Goal: Task Accomplishment & Management: Use online tool/utility

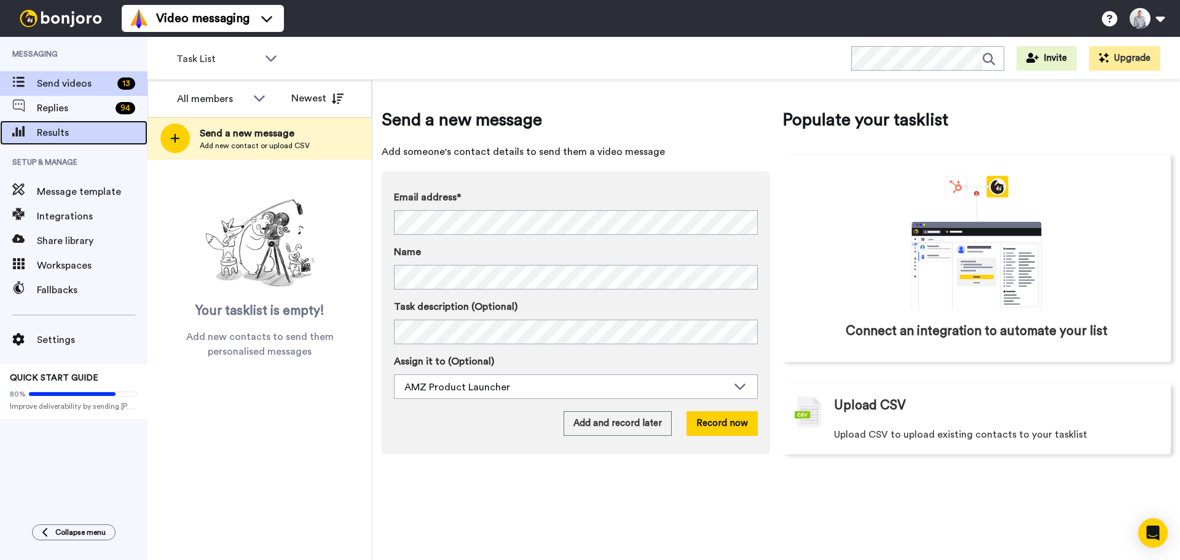
click at [63, 124] on div "Results" at bounding box center [74, 132] width 148 height 25
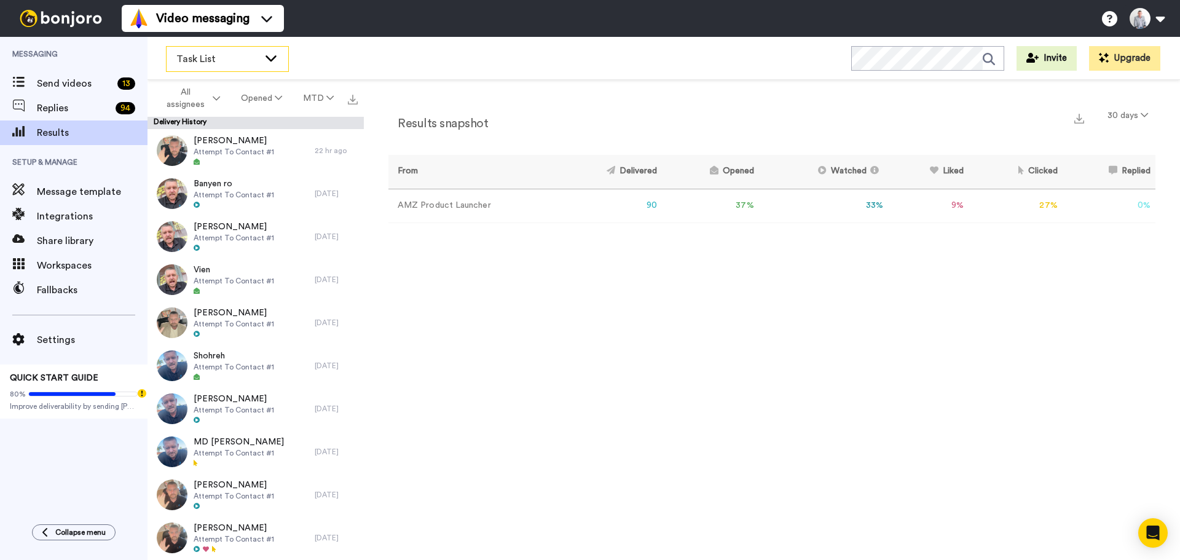
click at [264, 61] on icon at bounding box center [271, 58] width 15 height 12
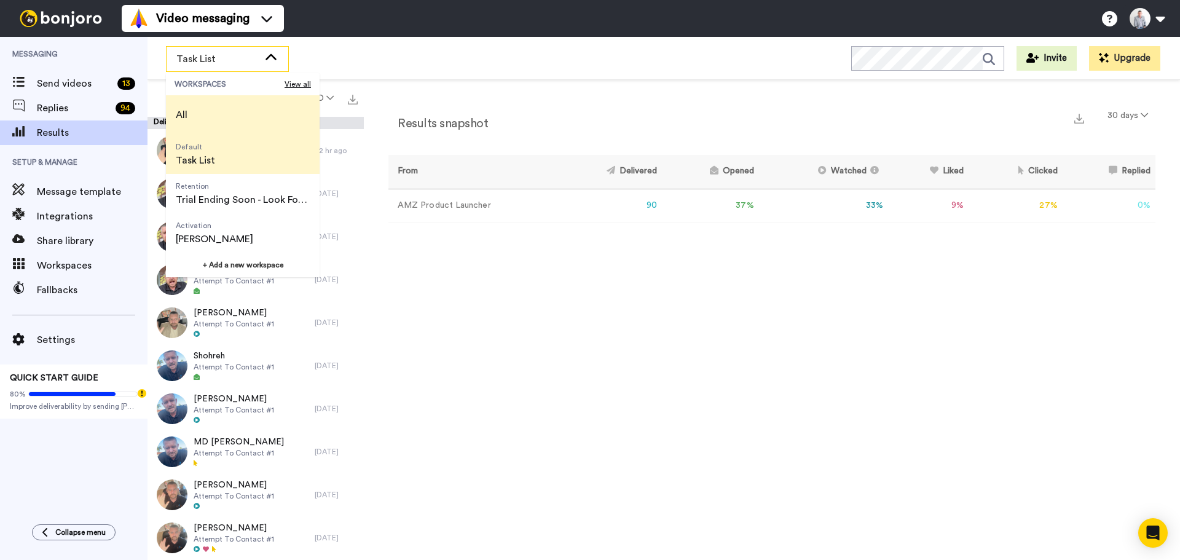
click at [260, 119] on li "All" at bounding box center [243, 114] width 154 height 39
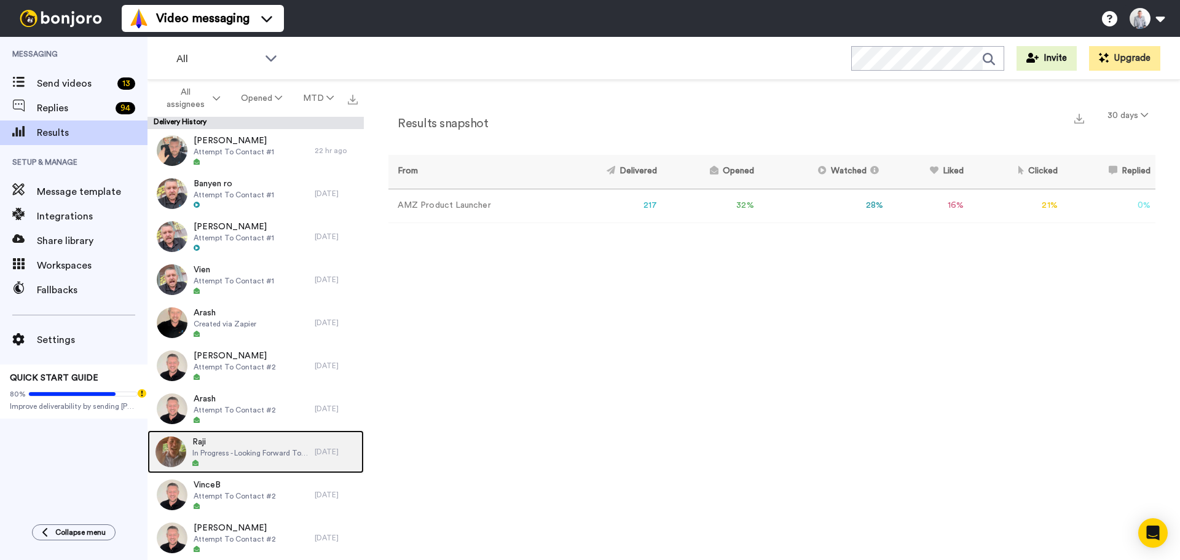
click at [245, 454] on span "In Progress - Looking Forward To Working With You!" at bounding box center [250, 453] width 116 height 10
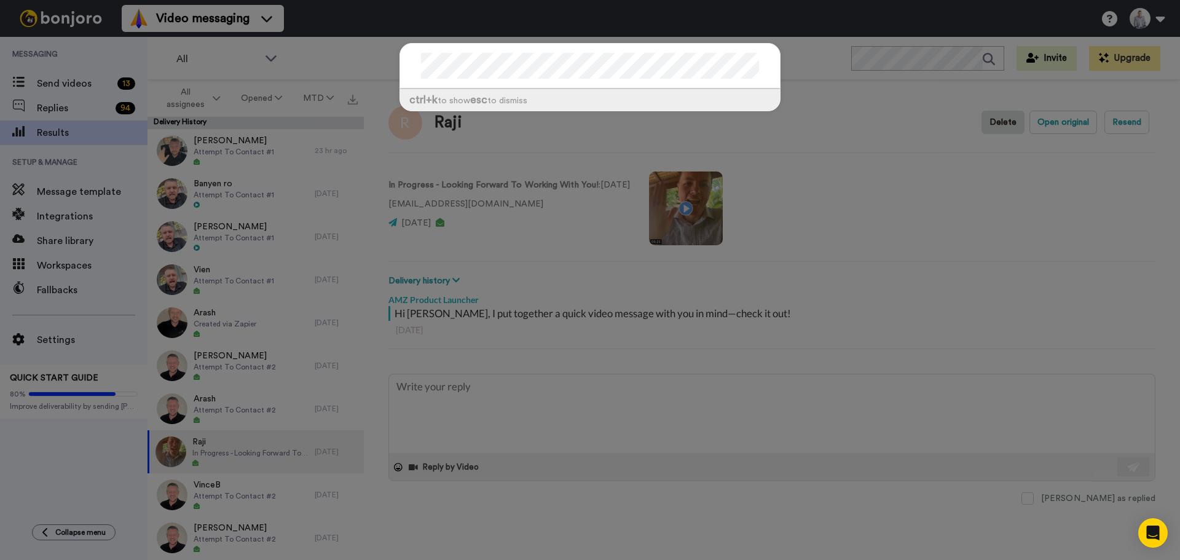
click at [274, 59] on div "ctrl +k to show esc to dismiss" at bounding box center [590, 280] width 1180 height 560
click at [271, 60] on div "ctrl +k to show esc to dismiss" at bounding box center [590, 280] width 1180 height 560
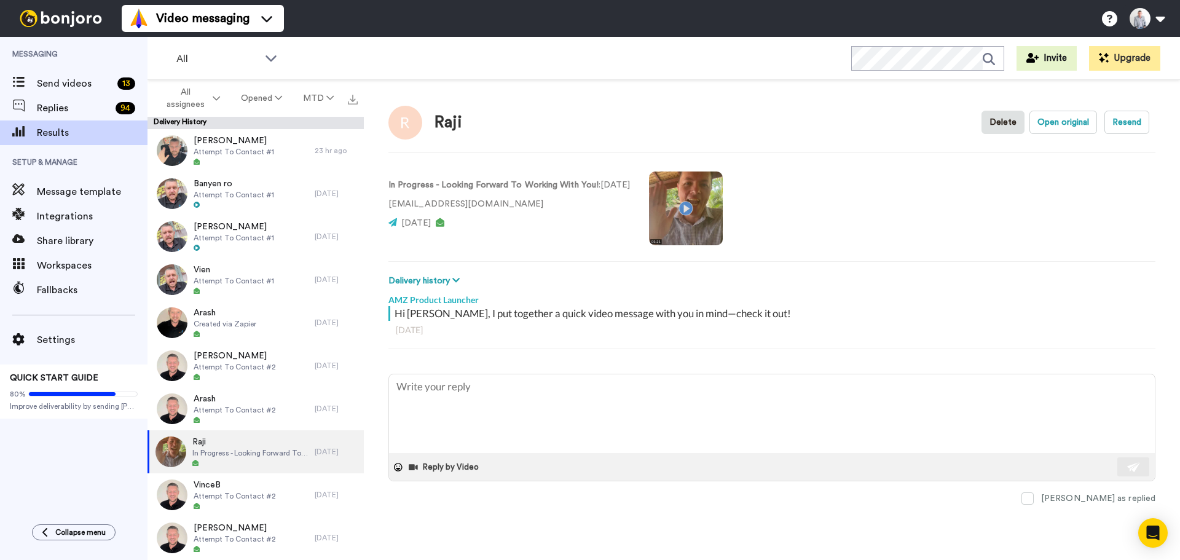
click at [271, 60] on icon at bounding box center [271, 58] width 11 height 6
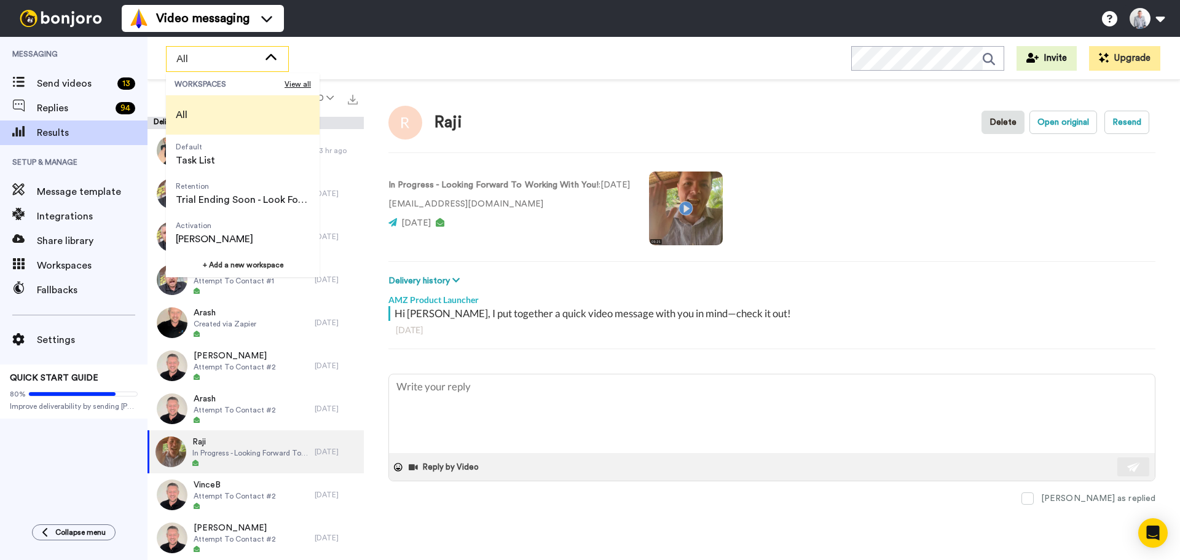
click at [192, 124] on span "All" at bounding box center [181, 114] width 31 height 39
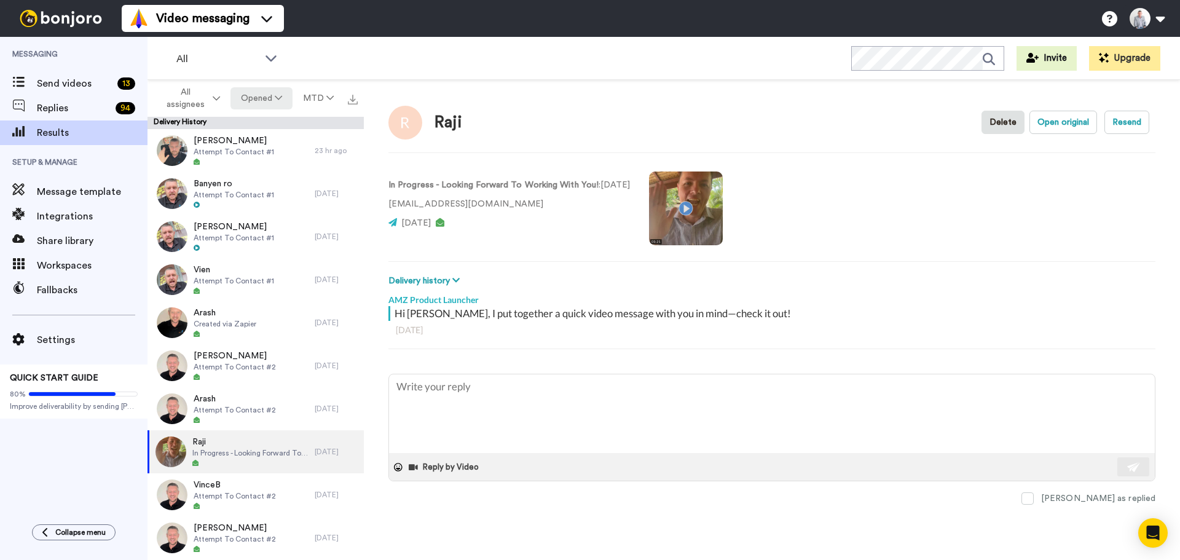
click at [271, 104] on button "Opened" at bounding box center [261, 98] width 62 height 22
click at [268, 119] on div "Delivered" at bounding box center [262, 124] width 57 height 14
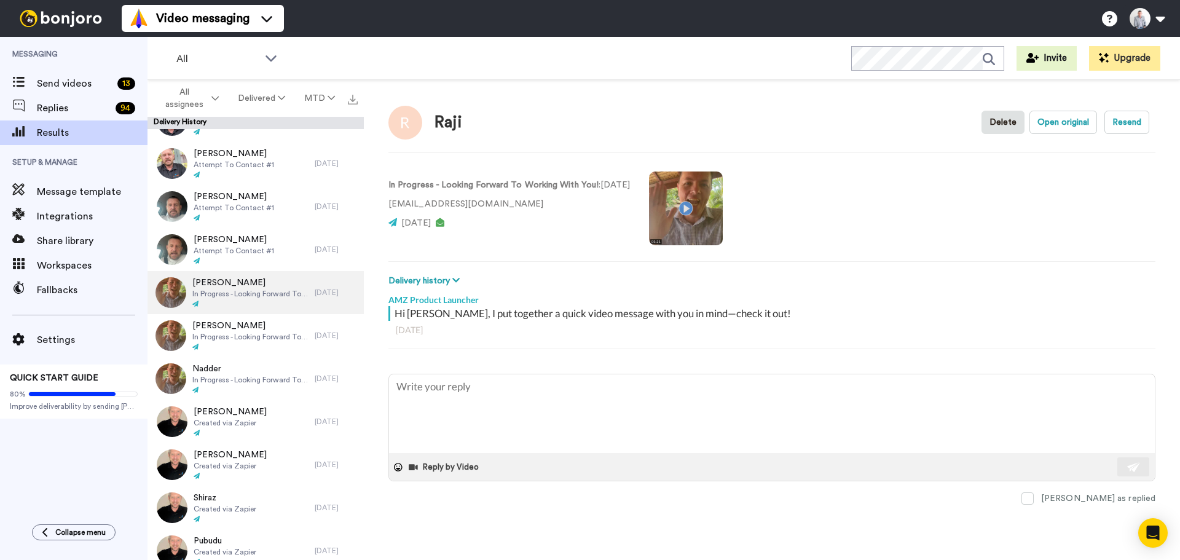
scroll to position [246, 0]
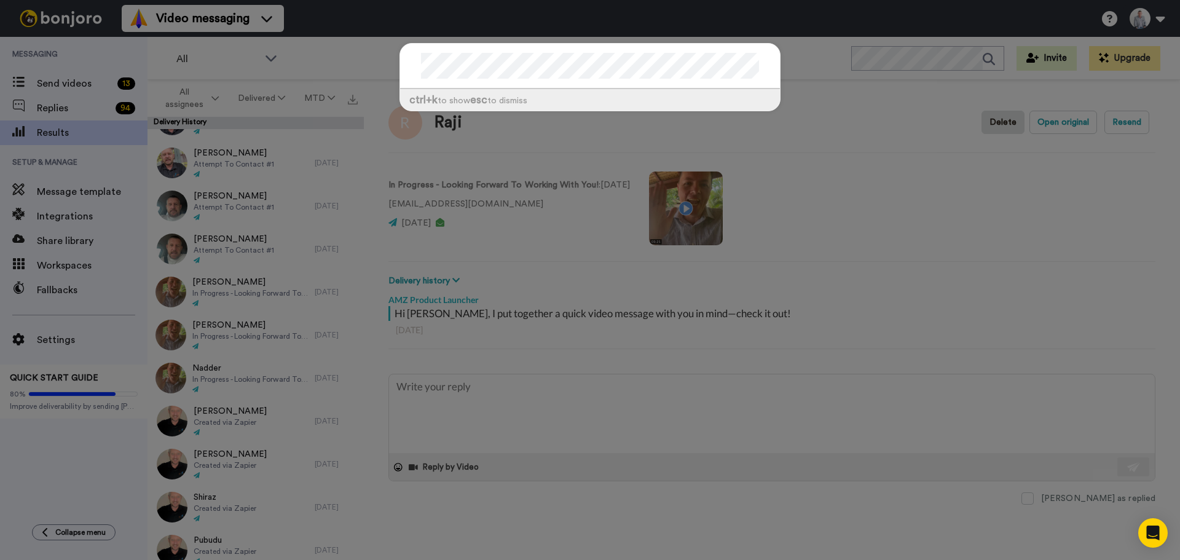
click at [565, 156] on div "ctrl +k to show esc to dismiss" at bounding box center [590, 280] width 1180 height 560
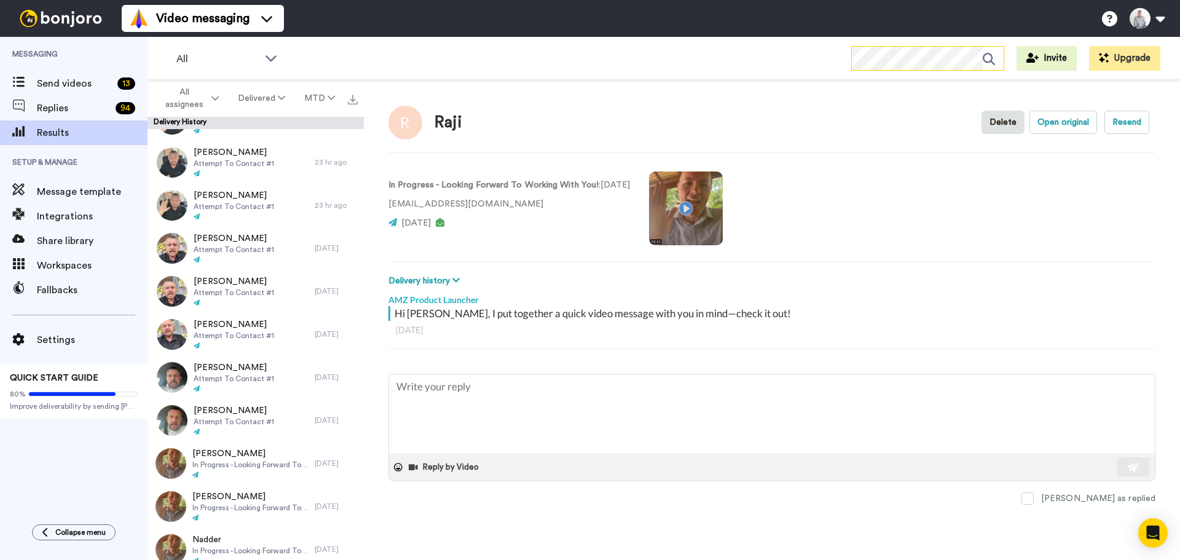
scroll to position [0, 0]
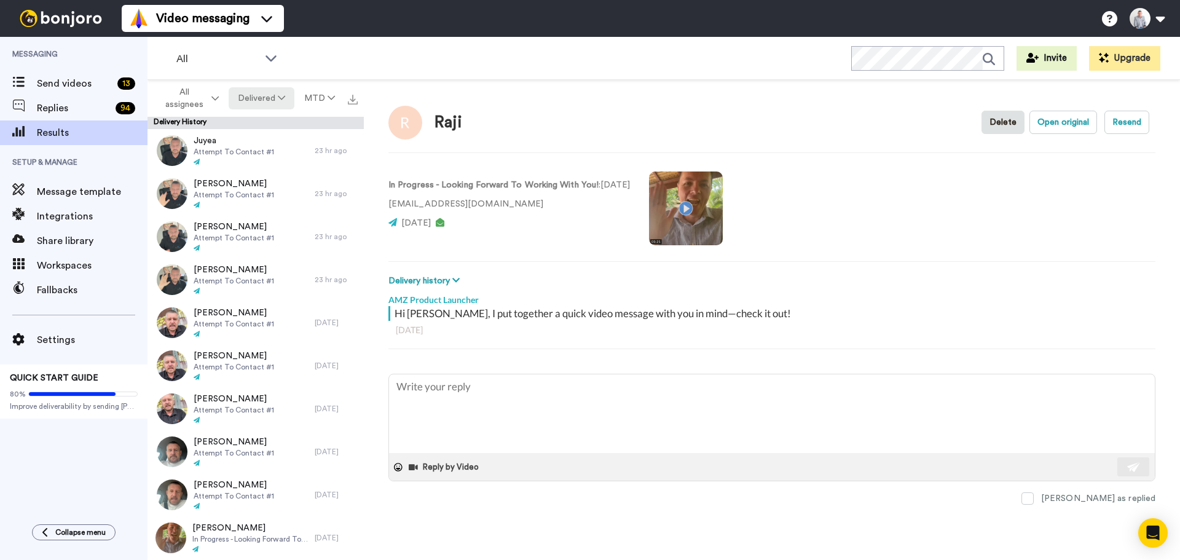
click at [274, 96] on button "Delivered" at bounding box center [262, 98] width 66 height 22
click at [272, 183] on div "Watched" at bounding box center [262, 190] width 57 height 14
type textarea "x"
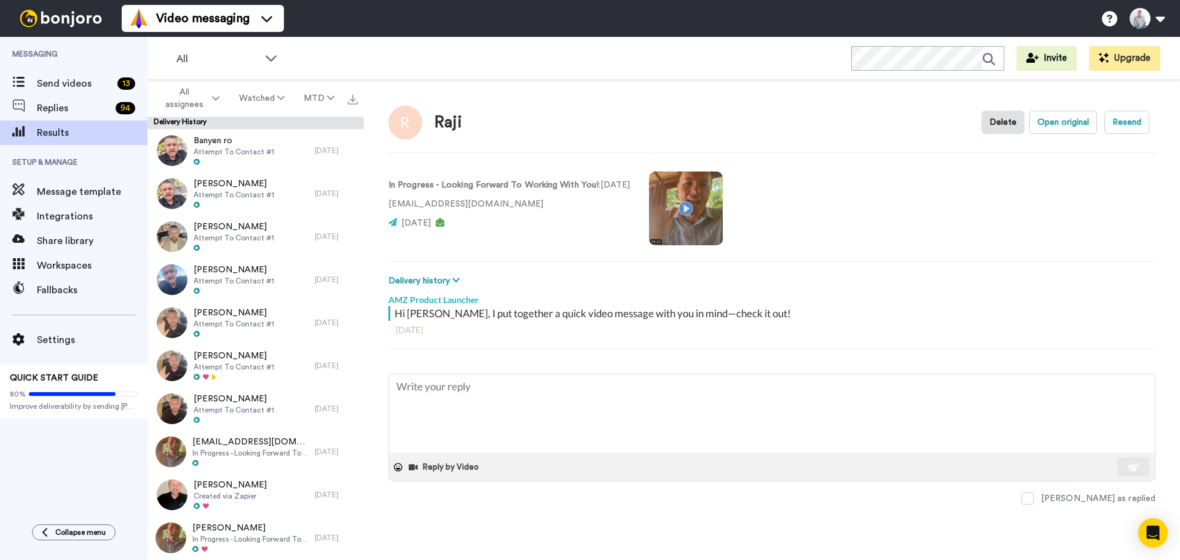
type textarea "x"
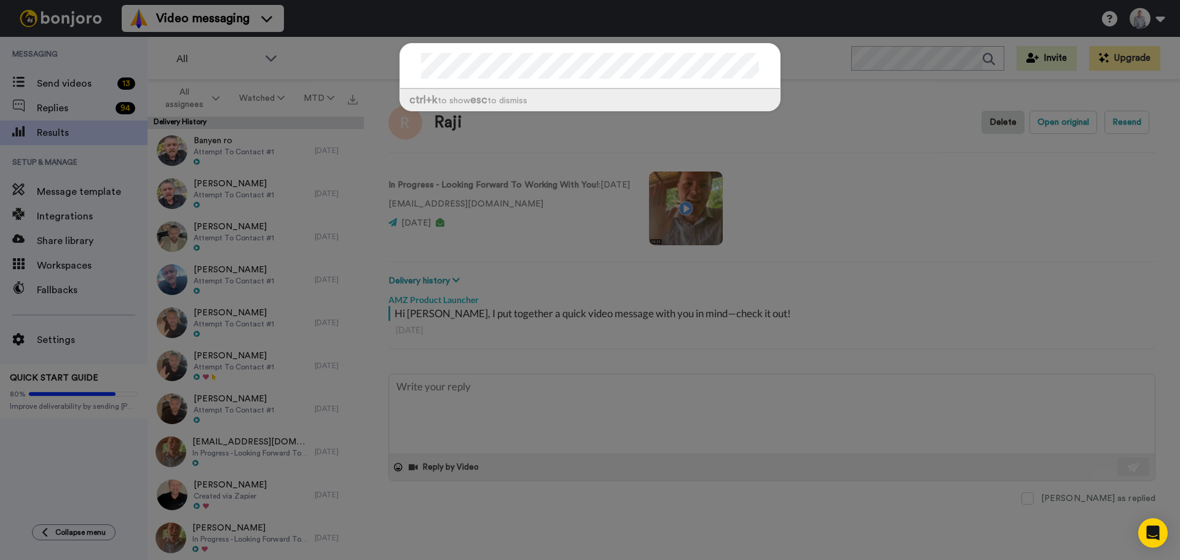
click at [78, 84] on div "ctrl +k to show esc to dismiss" at bounding box center [590, 280] width 1180 height 560
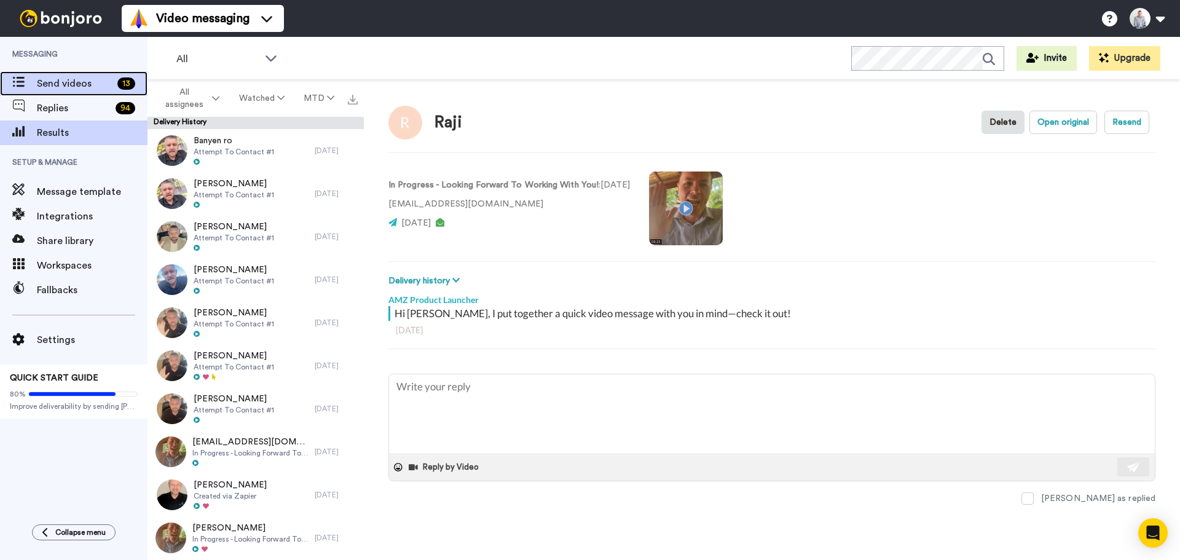
click at [78, 84] on span "Send videos" at bounding box center [75, 83] width 76 height 15
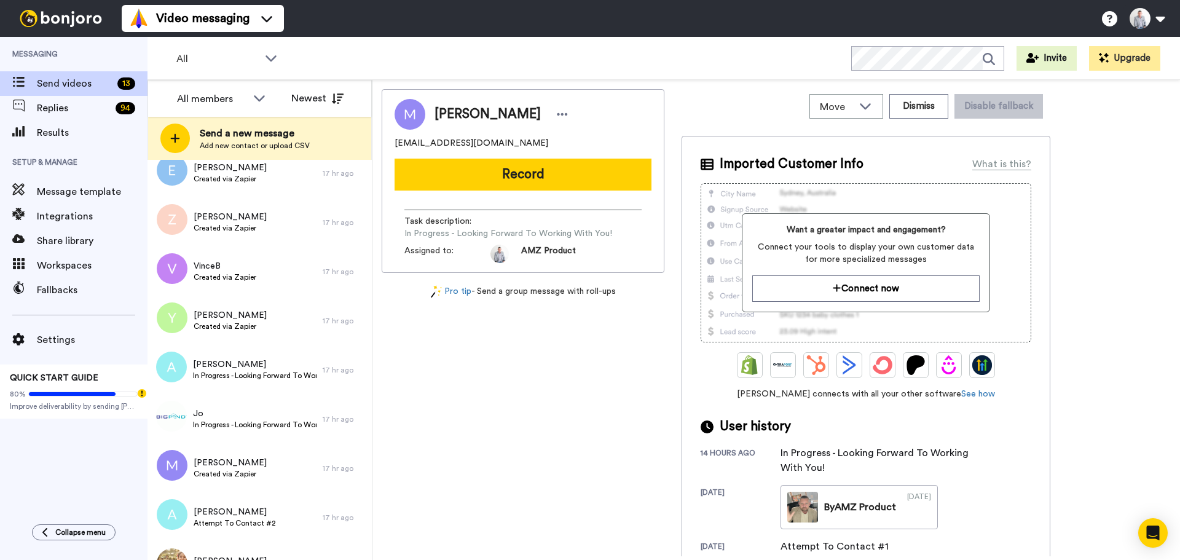
scroll to position [123, 0]
click at [223, 417] on span "Jo" at bounding box center [255, 412] width 124 height 12
